Goal: Information Seeking & Learning: Learn about a topic

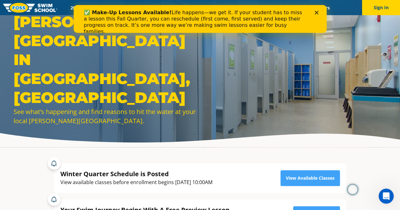
click at [318, 14] on div "Close" at bounding box center [317, 13] width 6 height 4
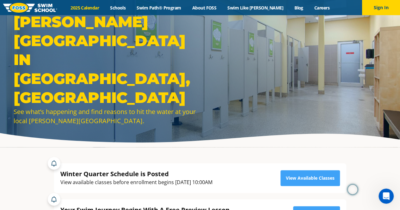
click at [94, 9] on link "2025 Calendar" at bounding box center [85, 8] width 40 height 6
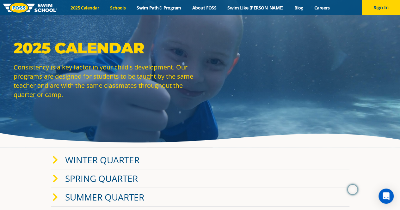
click at [124, 8] on link "Schools" at bounding box center [118, 8] width 27 height 6
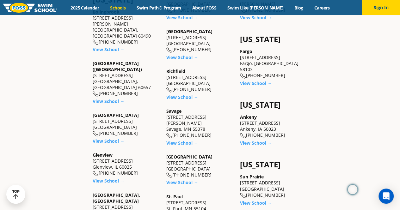
scroll to position [413, 0]
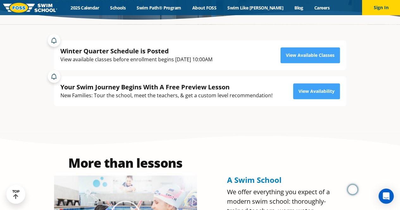
scroll to position [114, 0]
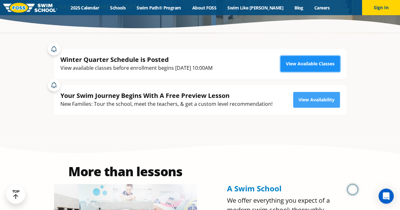
click at [315, 61] on link "View Available Classes" at bounding box center [309, 64] width 59 height 16
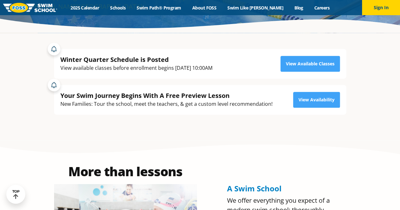
scroll to position [114, 0]
click at [214, 10] on link "About FOSS" at bounding box center [203, 8] width 35 height 6
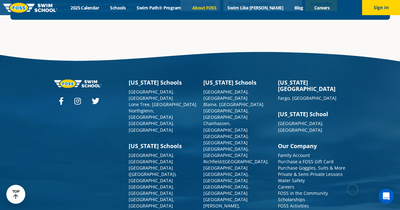
scroll to position [1653, 0]
click at [307, 209] on link "Frequently Asked Questions" at bounding box center [307, 212] width 59 height 6
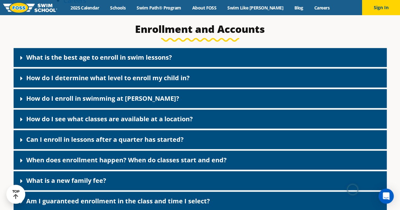
scroll to position [231, 0]
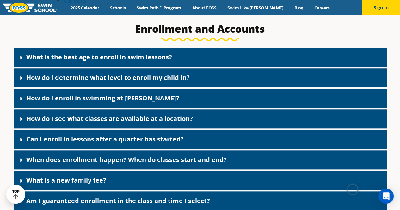
click at [24, 60] on icon at bounding box center [21, 57] width 6 height 6
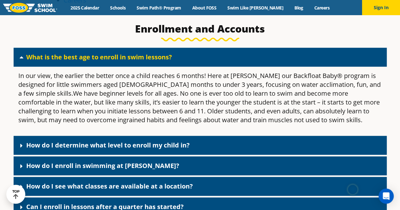
click at [24, 60] on div "What is the best age to enroll in swim lessons?" at bounding box center [200, 57] width 373 height 19
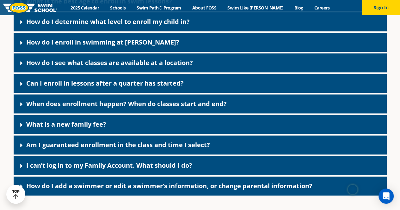
scroll to position [287, 0]
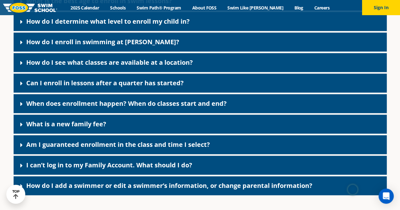
click at [23, 43] on icon at bounding box center [21, 42] width 6 height 6
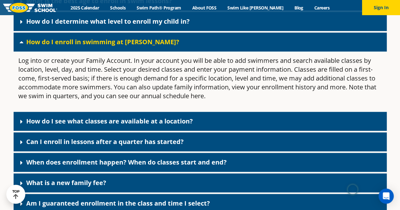
click at [23, 43] on icon at bounding box center [21, 42] width 6 height 6
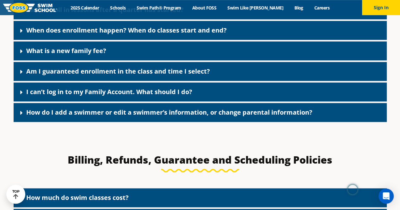
scroll to position [362, 0]
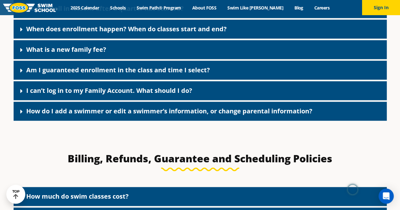
click at [20, 48] on icon at bounding box center [21, 50] width 2 height 4
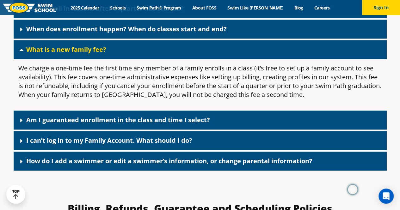
click at [20, 48] on icon at bounding box center [21, 49] width 6 height 6
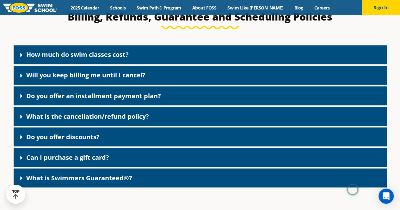
scroll to position [504, 0]
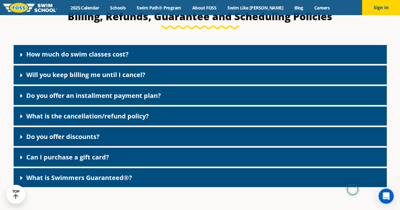
click at [20, 53] on span at bounding box center [23, 54] width 6 height 7
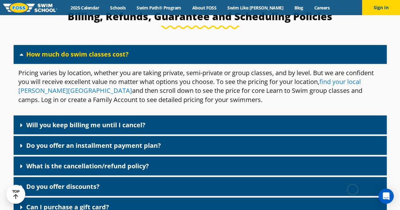
click at [36, 90] on link "find your local Foss Swim School" at bounding box center [189, 85] width 342 height 17
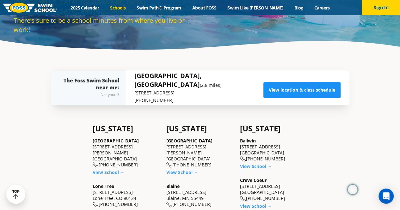
scroll to position [70, 0]
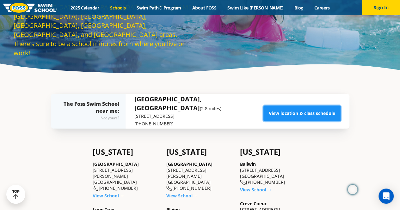
click at [293, 112] on link "View location & class schedule" at bounding box center [301, 114] width 77 height 16
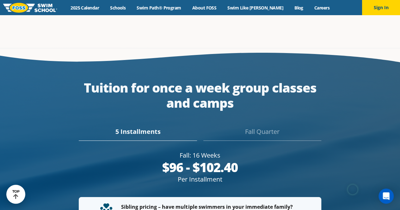
scroll to position [1059, 0]
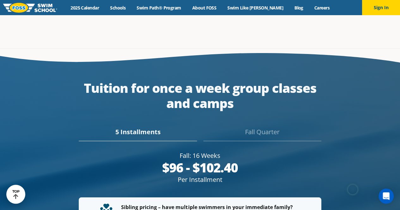
click at [258, 127] on div "Fall Quarter" at bounding box center [262, 134] width 118 height 14
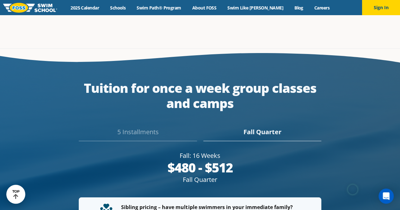
click at [134, 127] on div "5 Installments" at bounding box center [138, 134] width 118 height 14
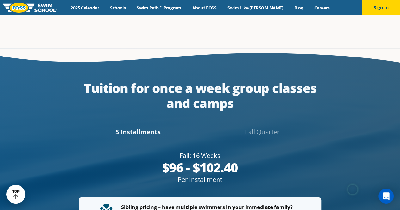
scroll to position [1068, 0]
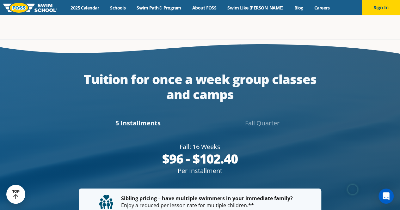
click at [265, 125] on div "Fall Quarter" at bounding box center [262, 126] width 118 height 14
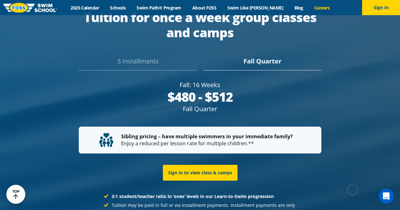
scroll to position [1139, 0]
